Goal: Information Seeking & Learning: Check status

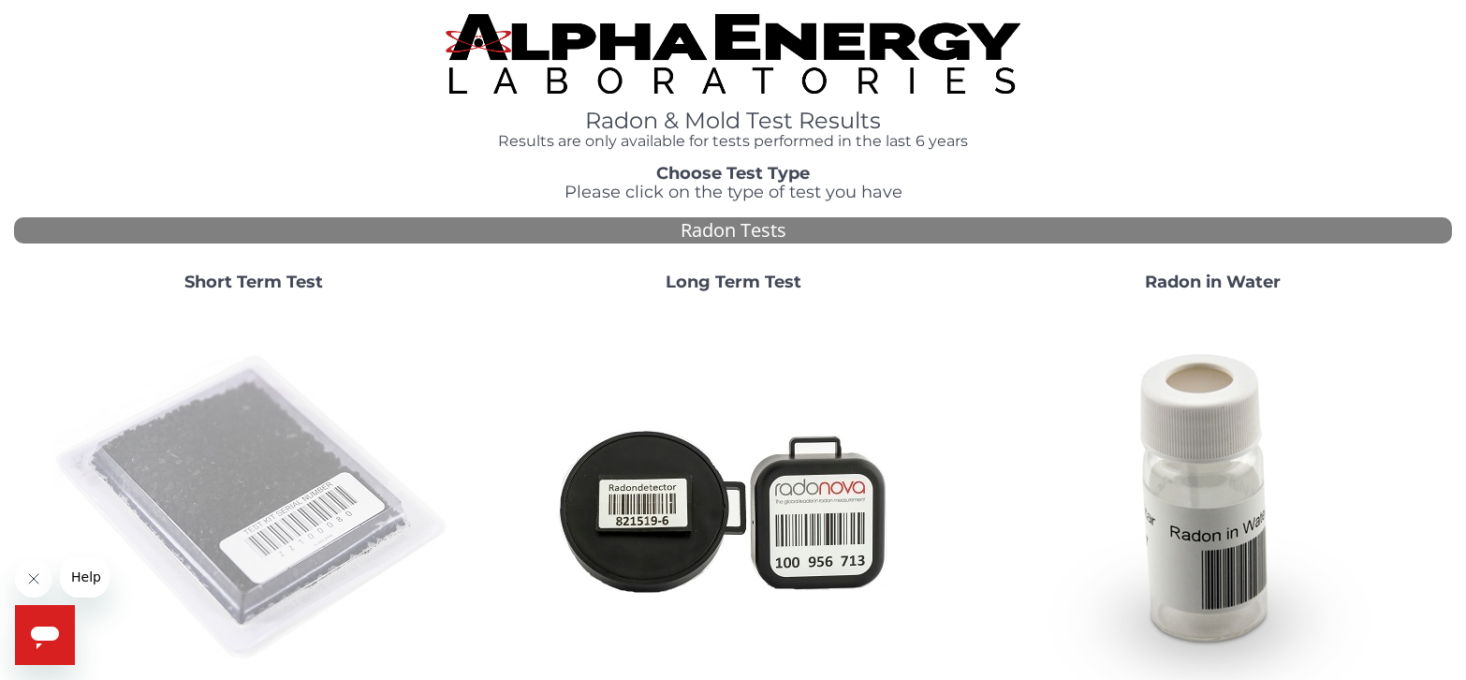
click at [197, 470] on img at bounding box center [253, 508] width 403 height 403
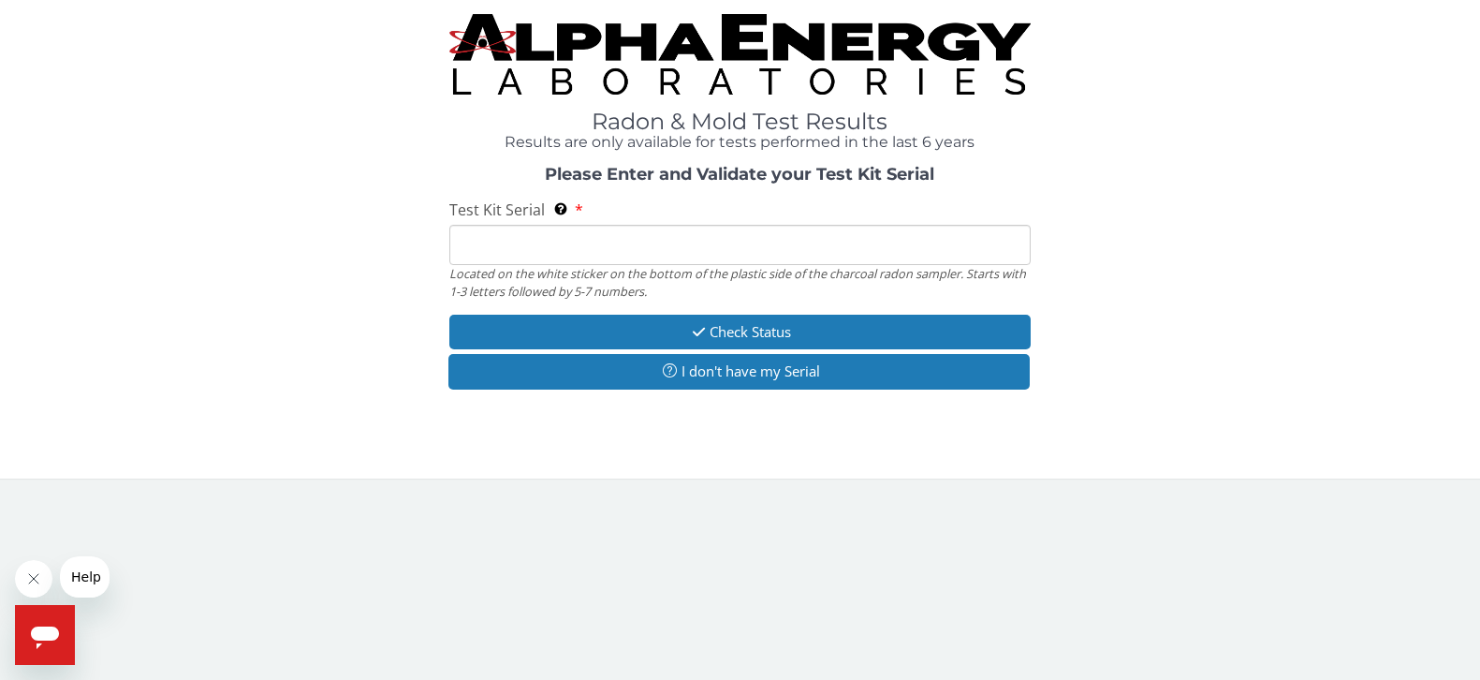
click at [671, 234] on input "Test Kit Serial Located on the white sticker on the bottom of the plastic side …" at bounding box center [739, 245] width 580 height 40
type input "FE457431"
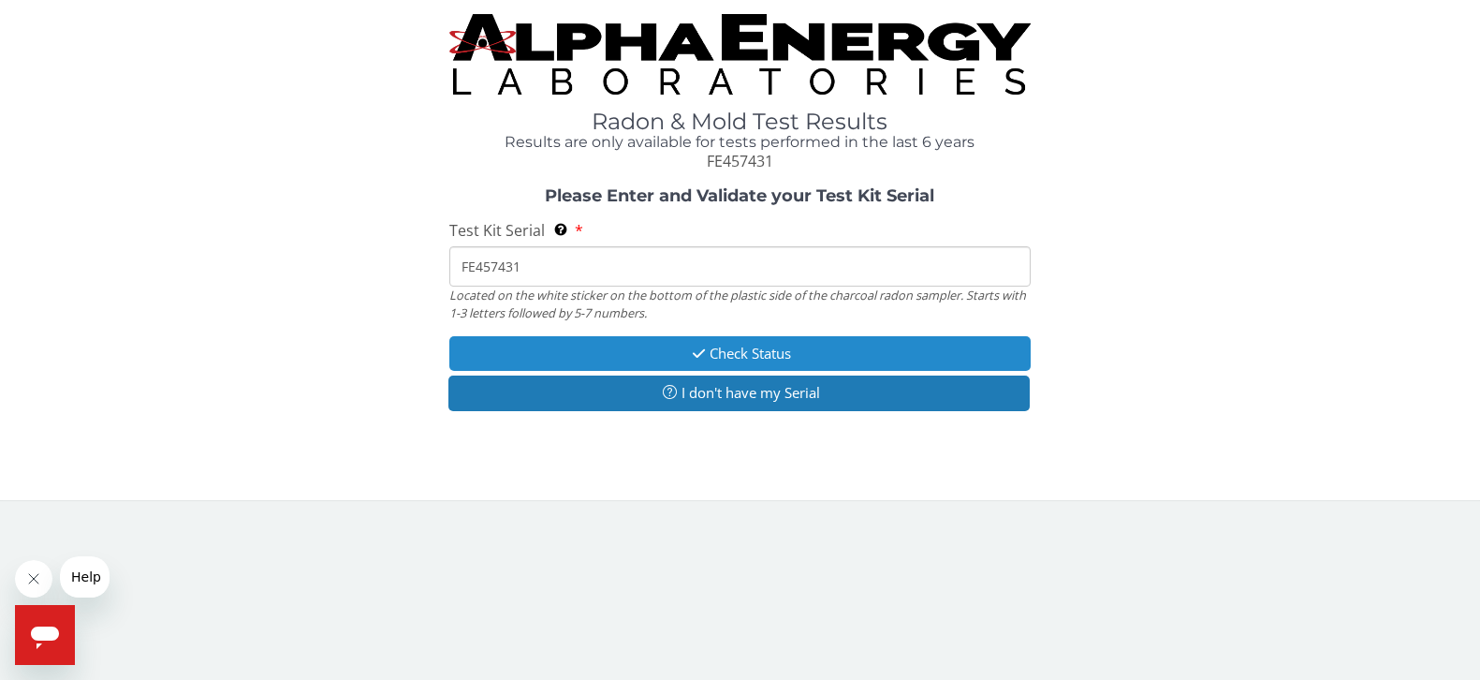
click at [745, 350] on button "Check Status" at bounding box center [739, 353] width 580 height 35
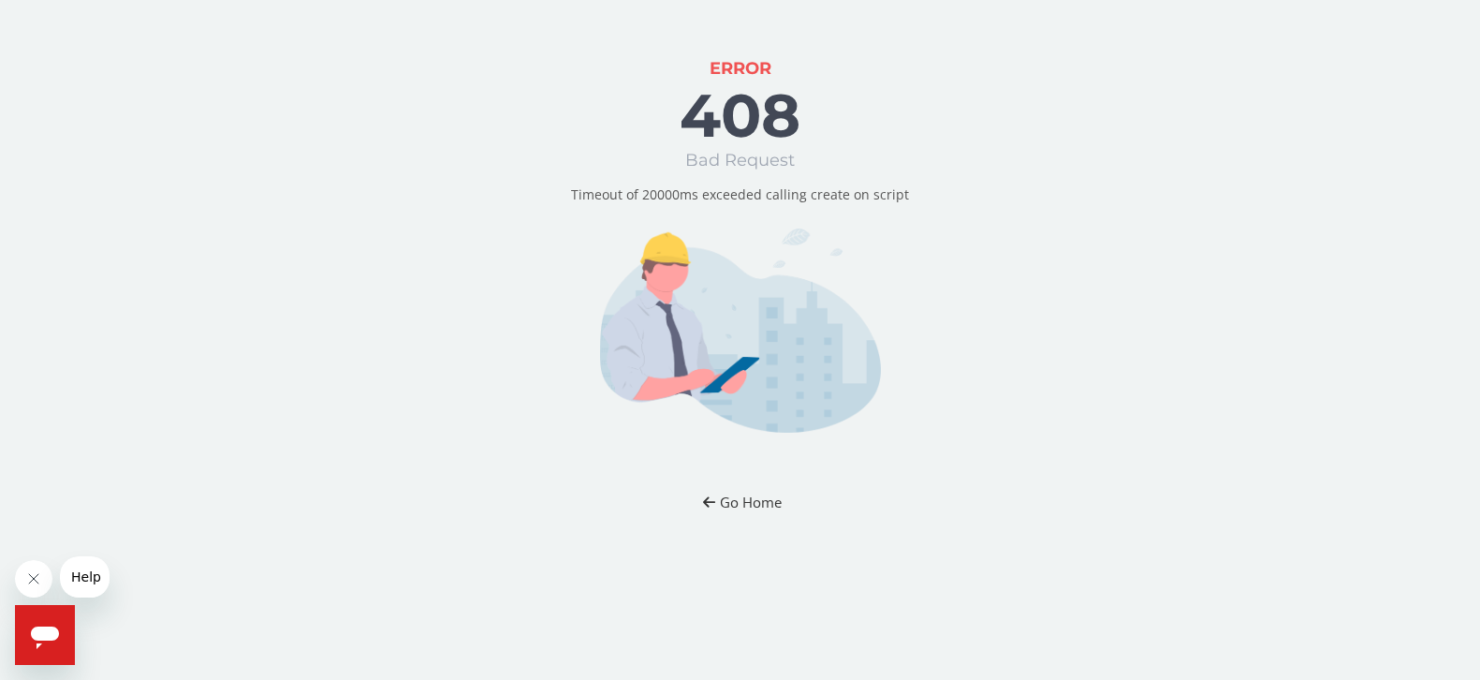
click at [760, 502] on button "Go Home" at bounding box center [740, 502] width 110 height 35
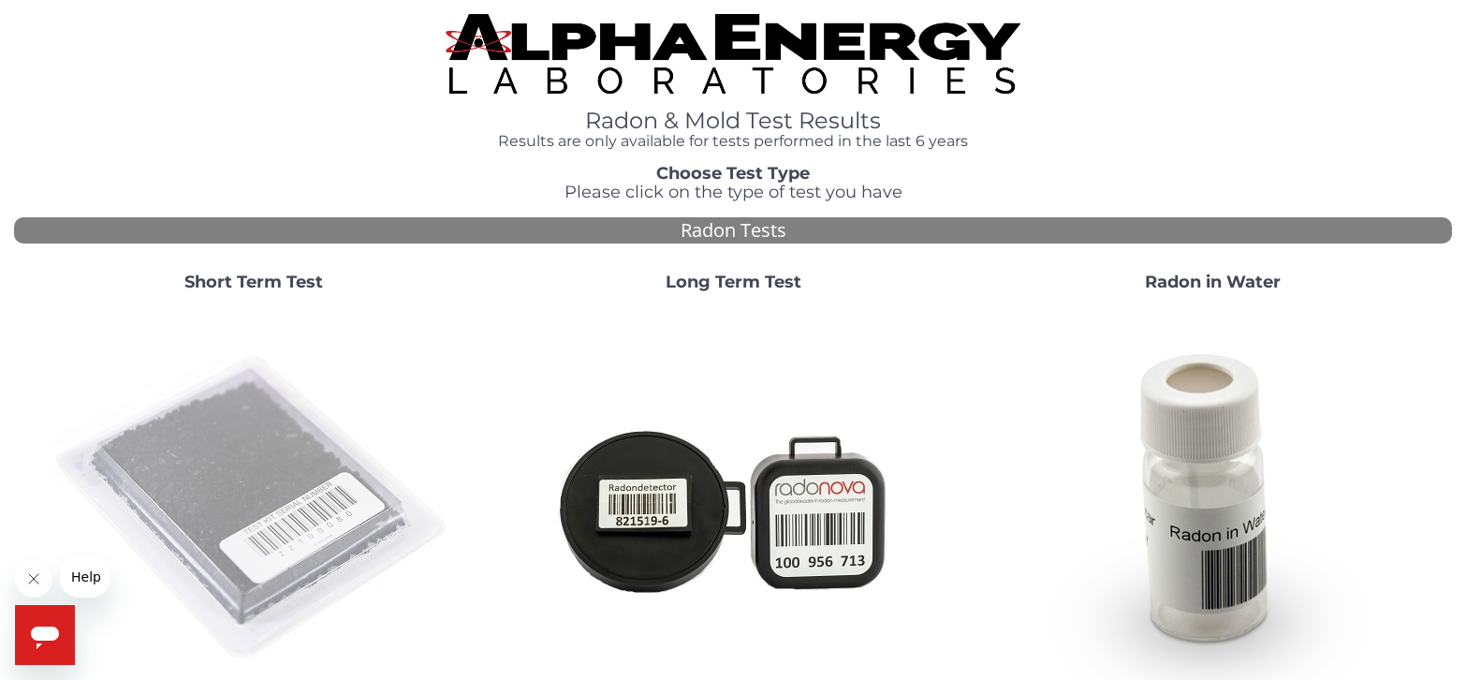
click at [193, 487] on img at bounding box center [253, 508] width 403 height 403
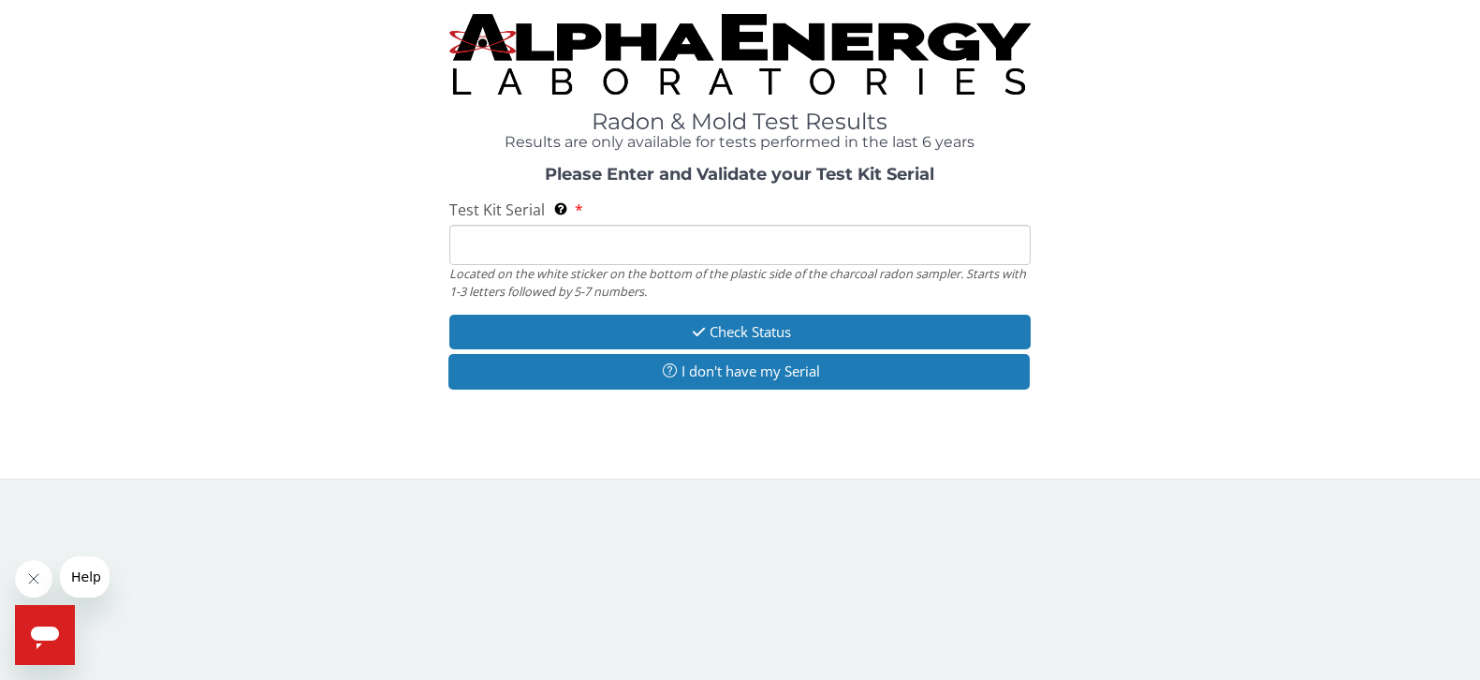
click at [548, 251] on input "Test Kit Serial Located on the white sticker on the bottom of the plastic side …" at bounding box center [739, 245] width 580 height 40
type input "FE457431"
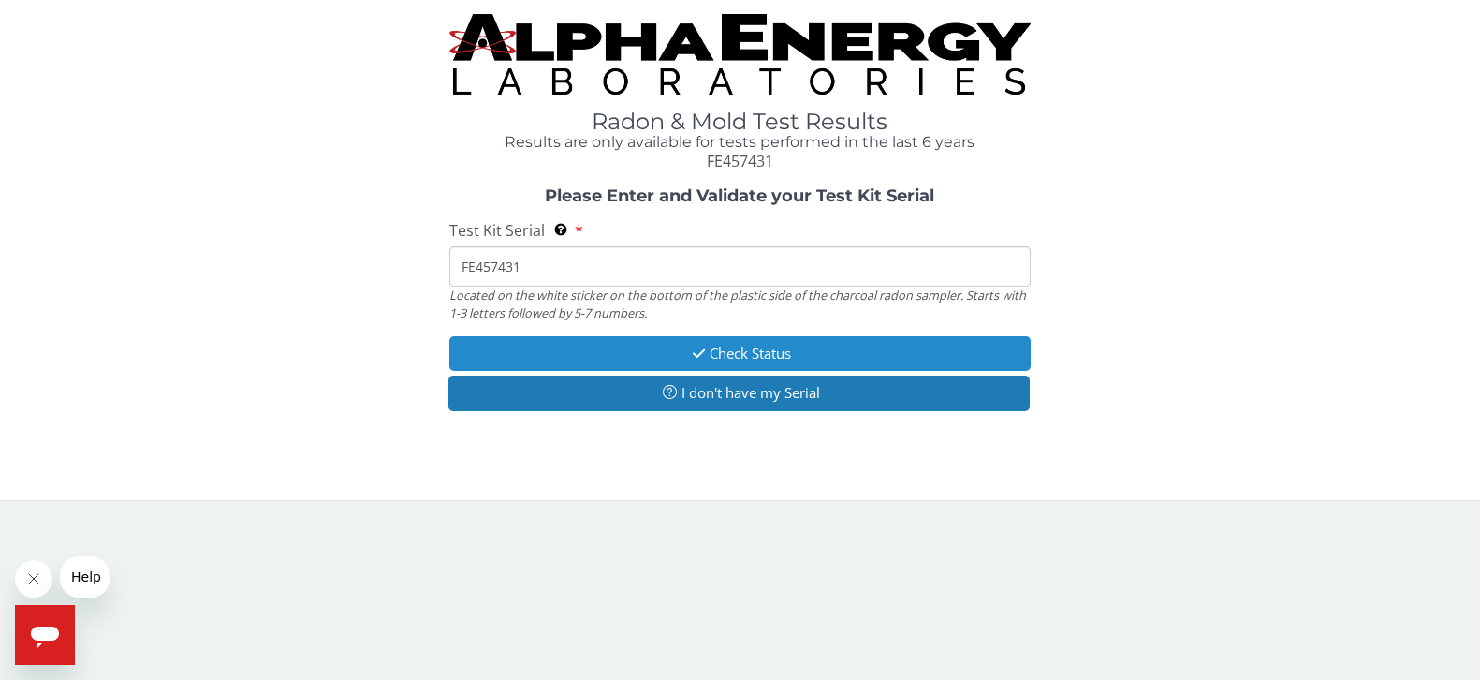
click at [751, 349] on button "Check Status" at bounding box center [739, 353] width 580 height 35
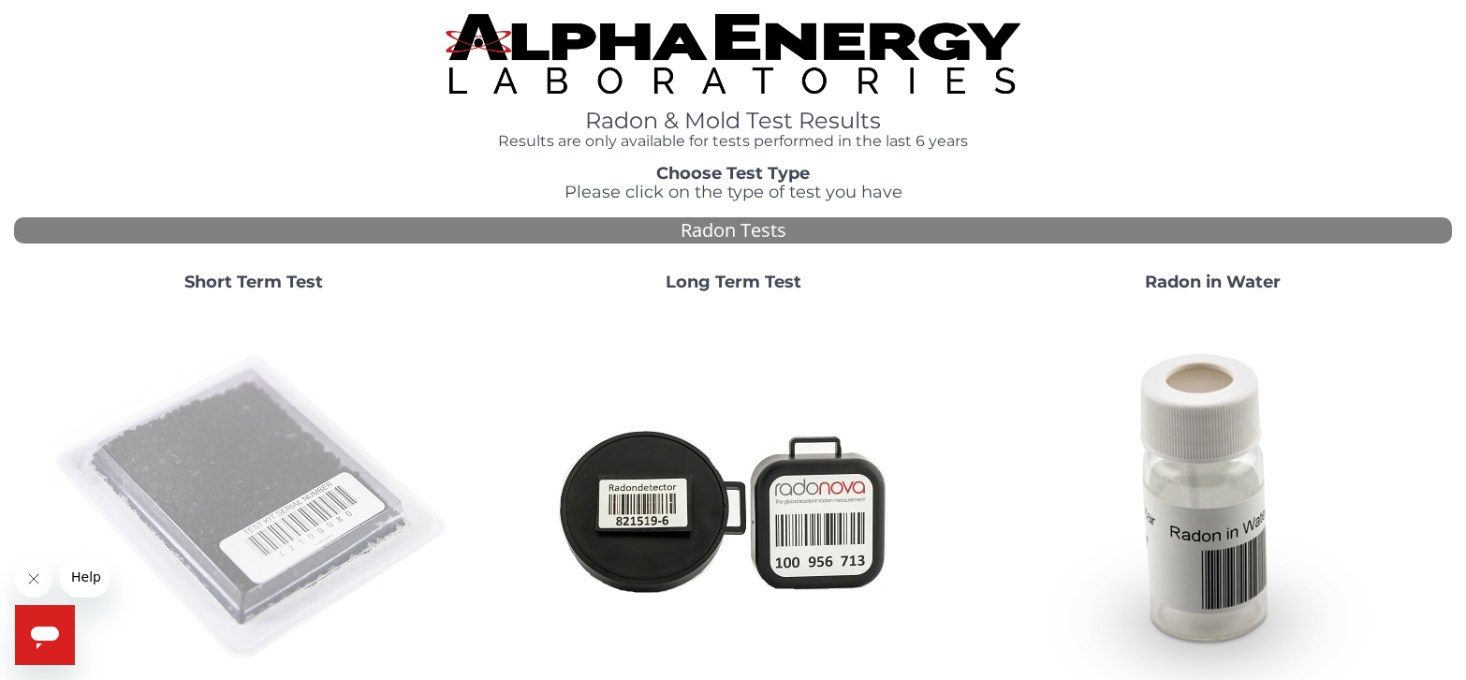
click at [207, 491] on img at bounding box center [253, 508] width 403 height 403
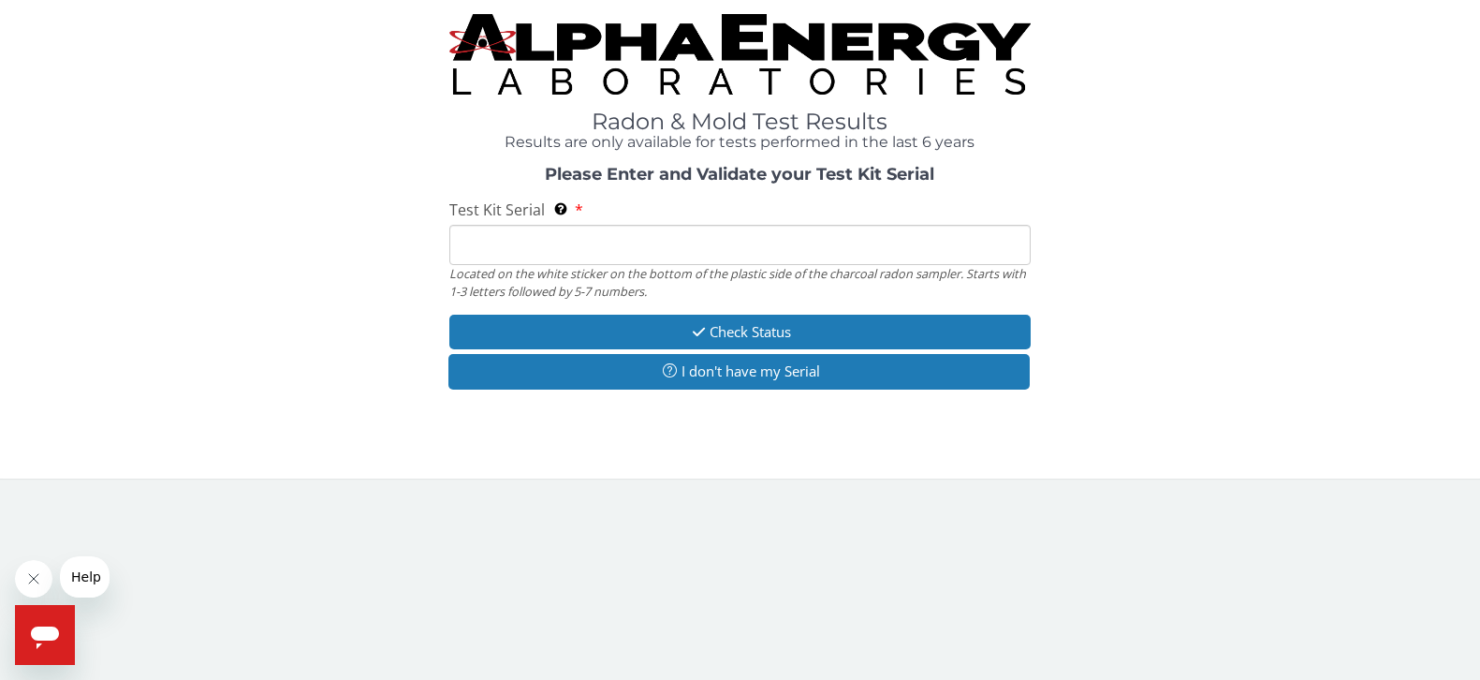
click at [697, 239] on input "Test Kit Serial Located on the white sticker on the bottom of the plastic side …" at bounding box center [739, 245] width 580 height 40
type input "FE457234"
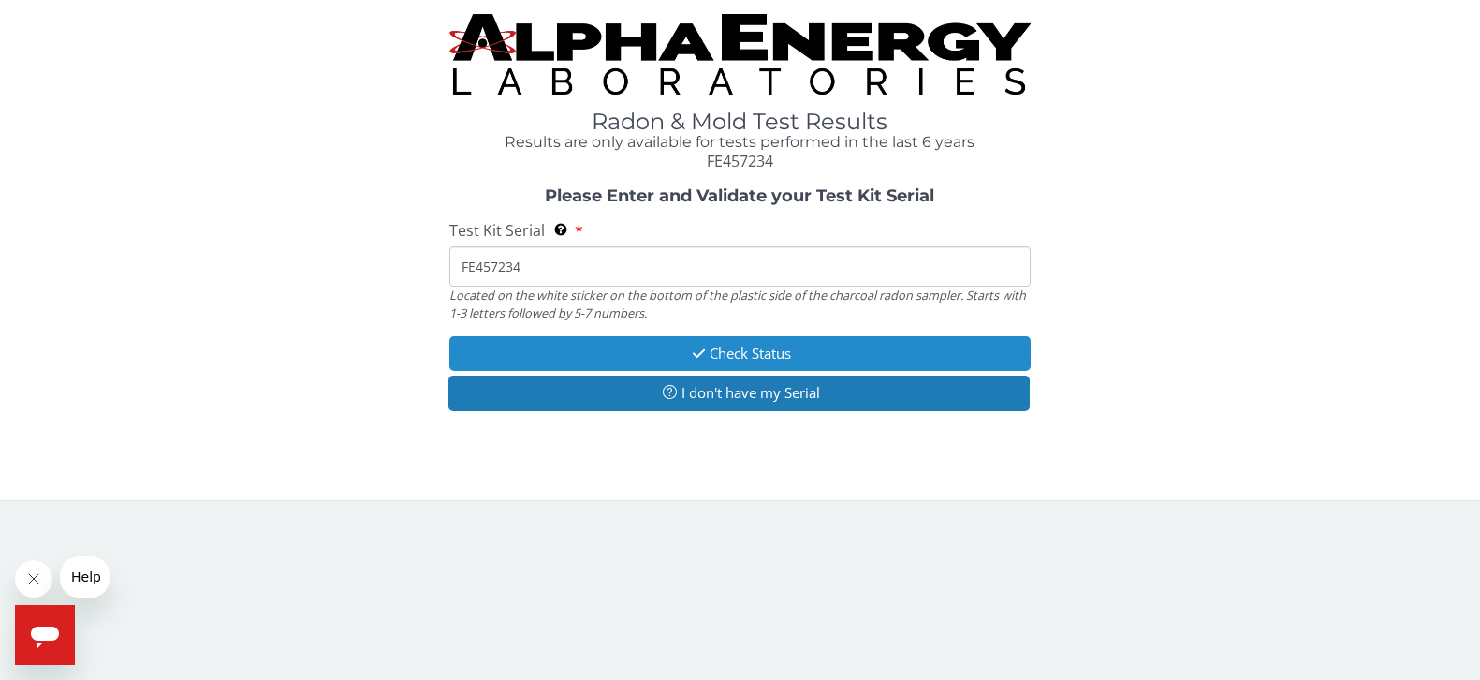
click at [767, 348] on button "Check Status" at bounding box center [739, 353] width 580 height 35
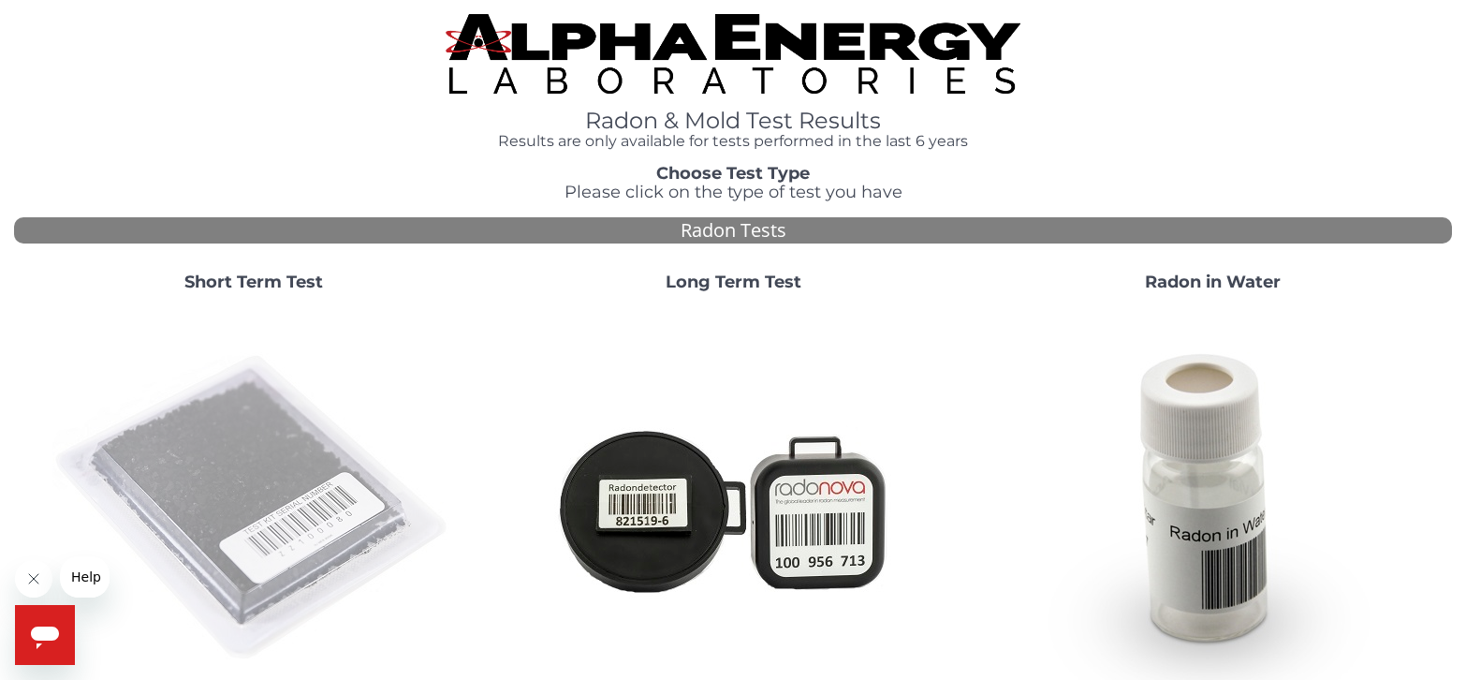
click at [223, 480] on img at bounding box center [253, 508] width 403 height 403
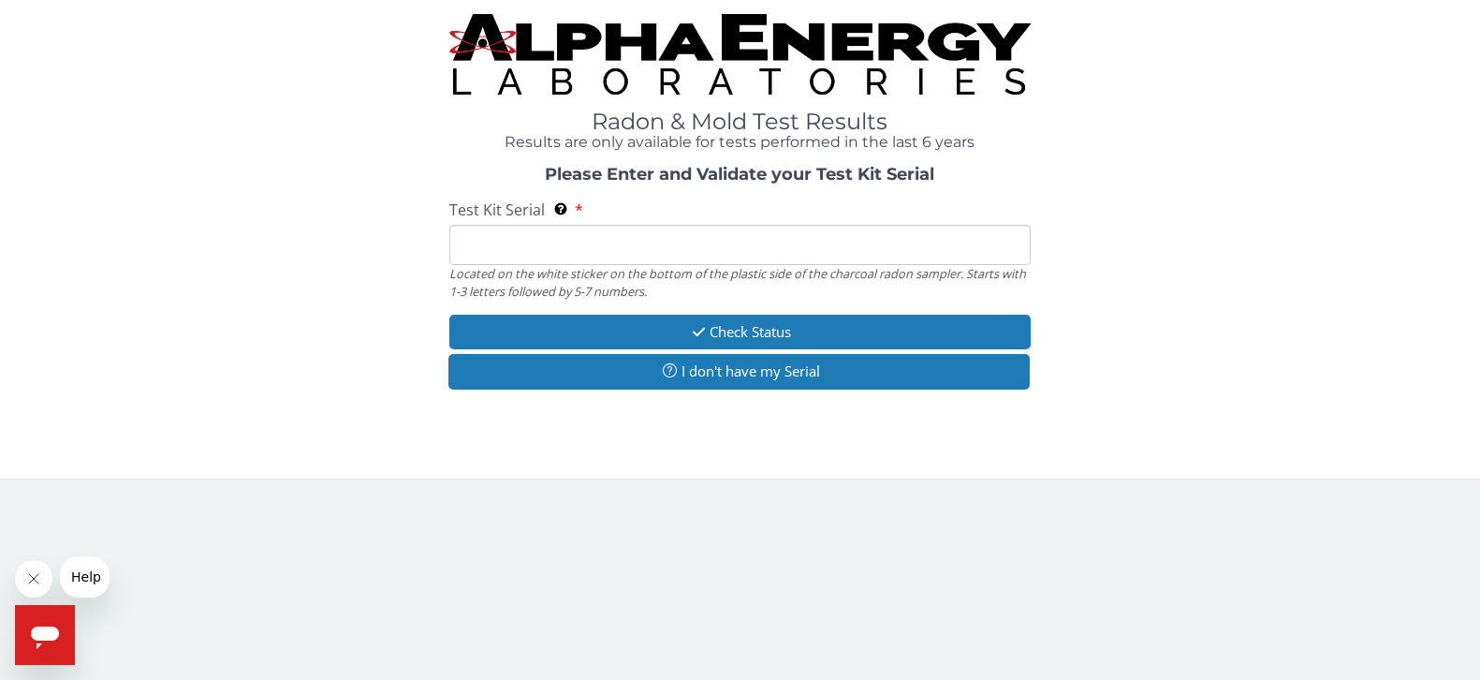
click at [517, 251] on input "Test Kit Serial Located on the white sticker on the bottom of the plastic side …" at bounding box center [739, 245] width 580 height 40
click at [645, 247] on input "Test Kit Serial Located on the white sticker on the bottom of the plastic side …" at bounding box center [739, 245] width 580 height 40
click at [332, 181] on h3 "Please Enter and Validate your Test Kit Serial" at bounding box center [740, 175] width 1162 height 19
